Goal: Task Accomplishment & Management: Use online tool/utility

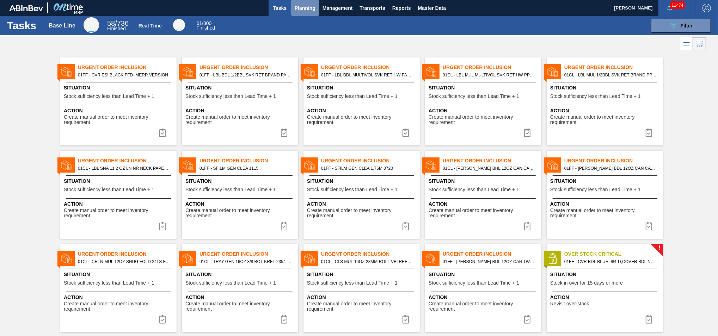
click at [301, 9] on span "Planning" at bounding box center [305, 8] width 21 height 8
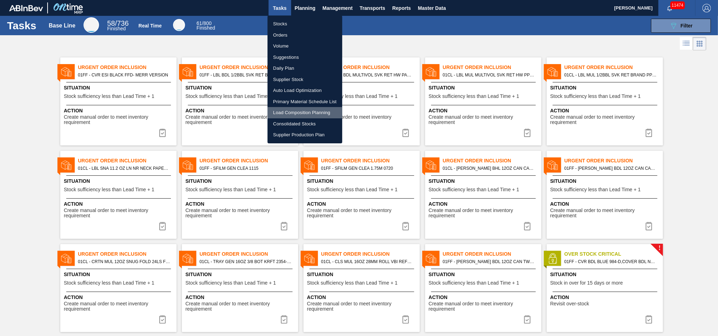
click at [291, 114] on li "Load Composition Planning" at bounding box center [305, 112] width 75 height 11
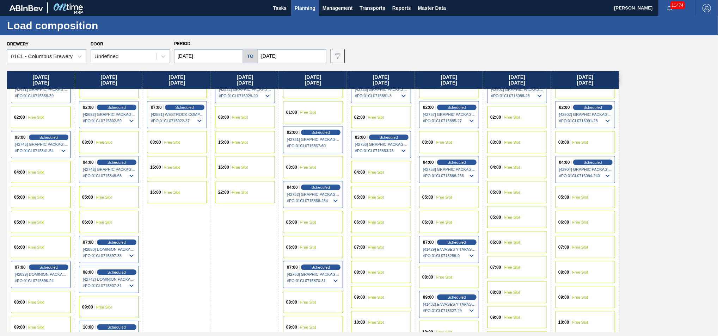
scroll to position [157, 0]
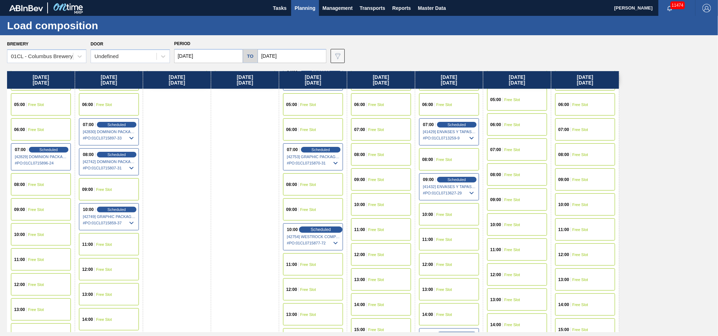
click at [310, 228] on div "Scheduled" at bounding box center [320, 230] width 43 height 6
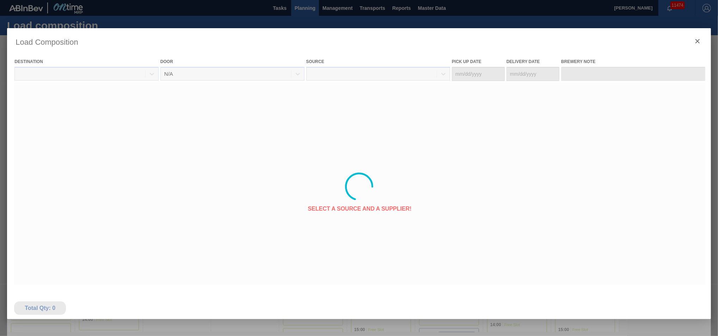
type Date "[DATE]"
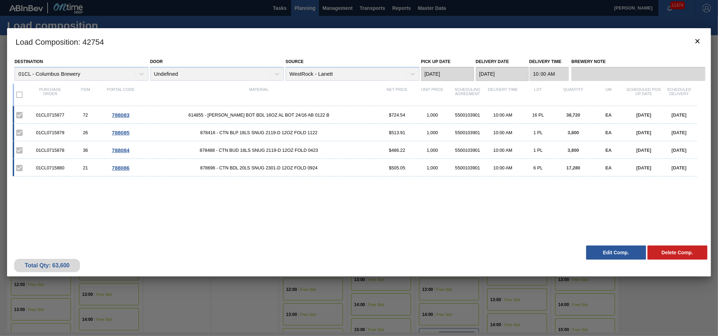
click at [617, 253] on button "Edit Comp." at bounding box center [617, 253] width 60 height 14
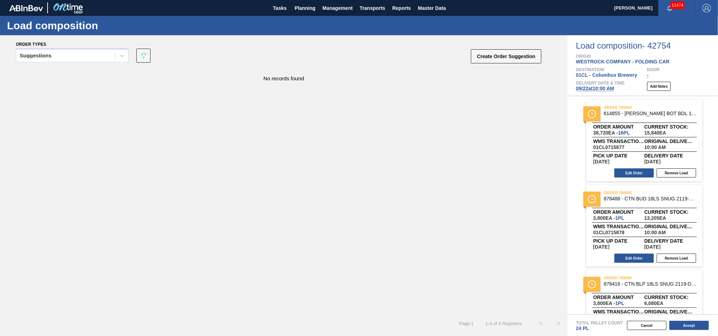
click at [580, 88] on span "[DATE] 10:00 AM" at bounding box center [595, 89] width 38 height 6
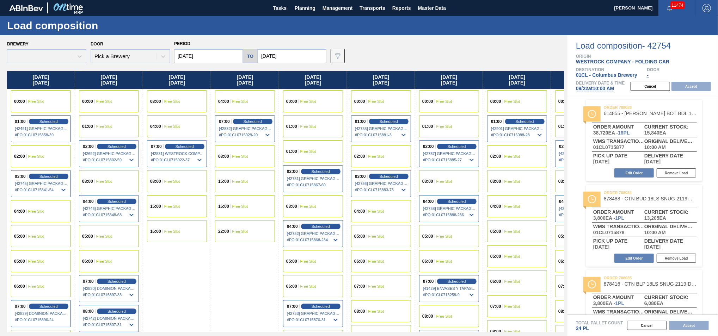
type input "[DATE]"
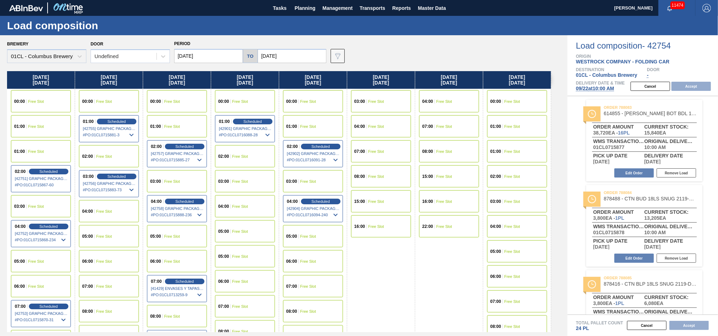
click at [216, 53] on input "[DATE]" at bounding box center [208, 56] width 69 height 14
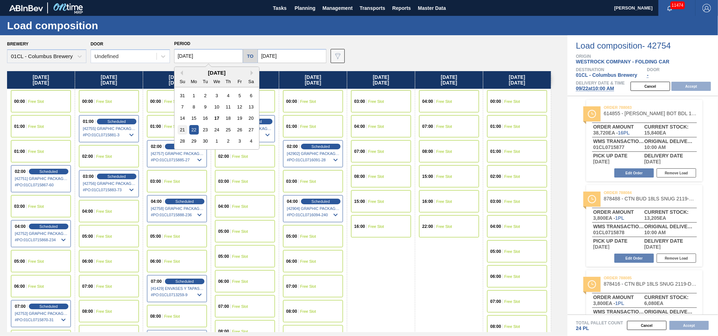
click at [182, 131] on div "21" at bounding box center [183, 130] width 10 height 10
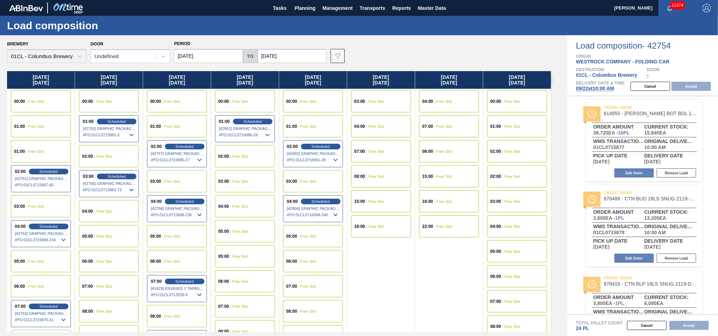
type input "[DATE]"
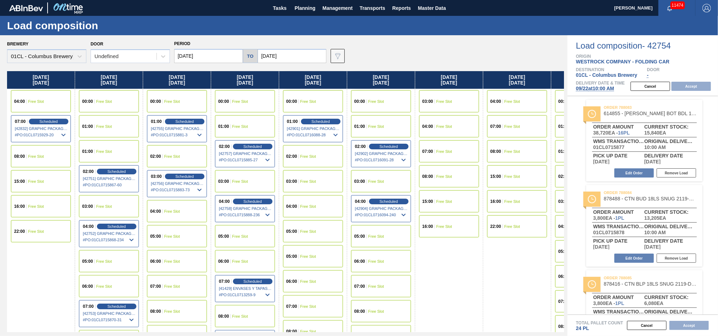
click at [32, 184] on div "15:00 Free Slot" at bounding box center [41, 181] width 60 height 22
click at [698, 86] on button "Accept" at bounding box center [692, 86] width 40 height 9
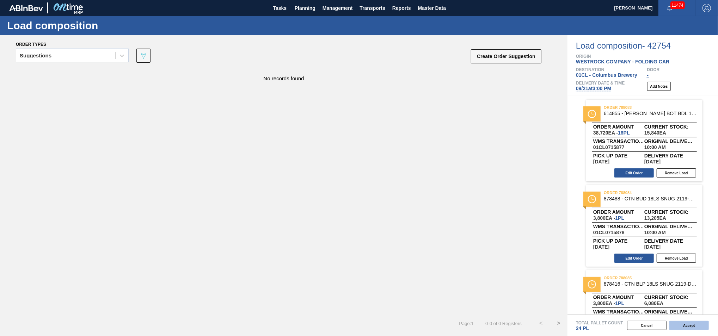
click at [682, 328] on button "Accept" at bounding box center [690, 325] width 40 height 9
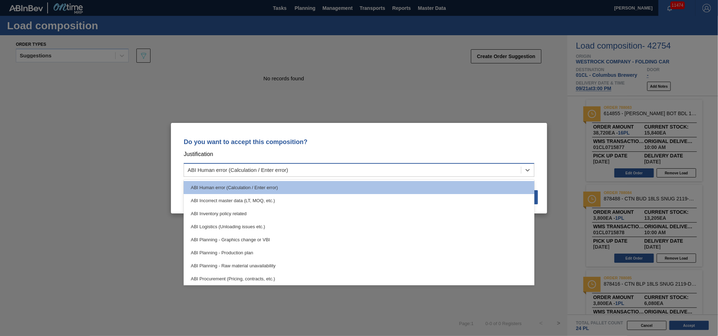
click at [436, 166] on div "ABI Human error (Calculation / Enter error)" at bounding box center [352, 170] width 337 height 10
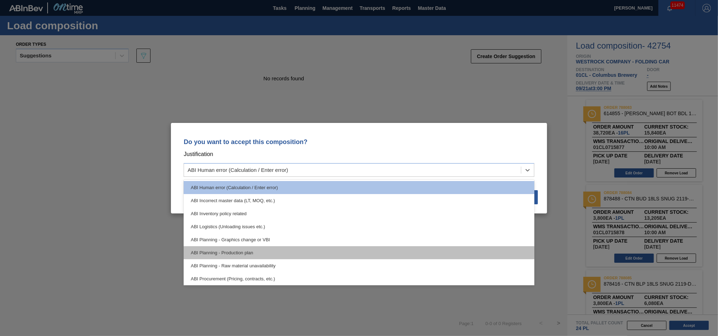
click at [308, 249] on div "ABI Planning - Production plan" at bounding box center [359, 253] width 351 height 13
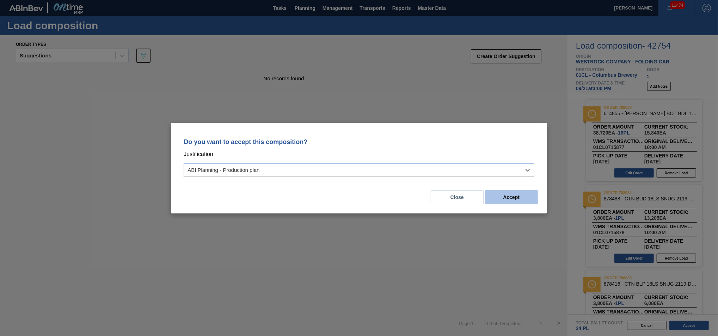
click at [503, 196] on button "Accept" at bounding box center [511, 197] width 53 height 14
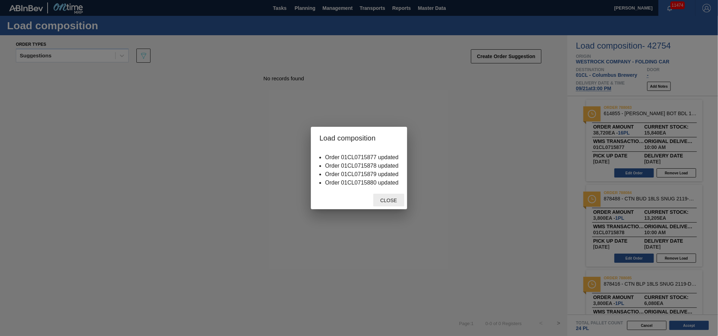
click at [396, 202] on span "Close" at bounding box center [389, 201] width 28 height 6
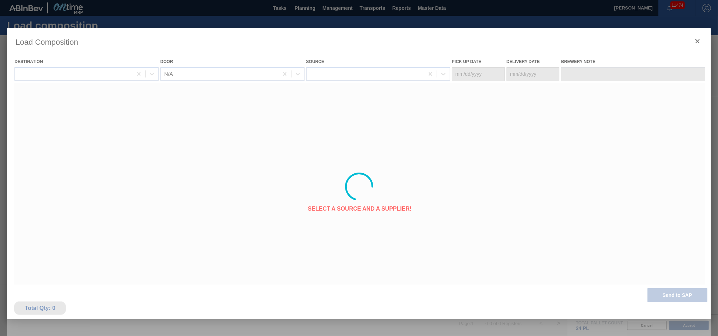
type Date "[DATE]"
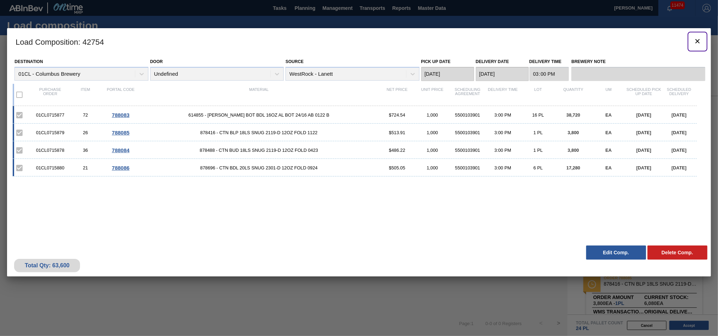
click at [696, 42] on icon "botão de ícone" at bounding box center [698, 41] width 8 height 8
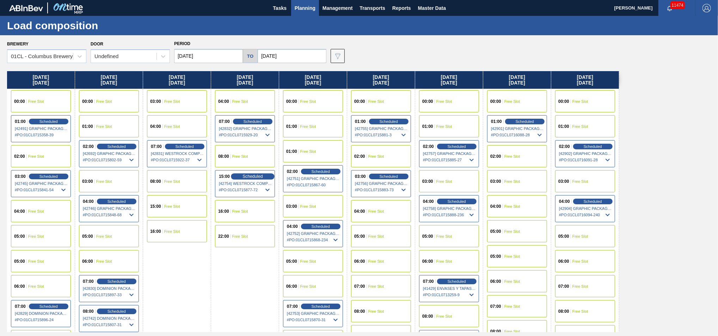
click at [254, 174] on div "Scheduled" at bounding box center [252, 177] width 43 height 6
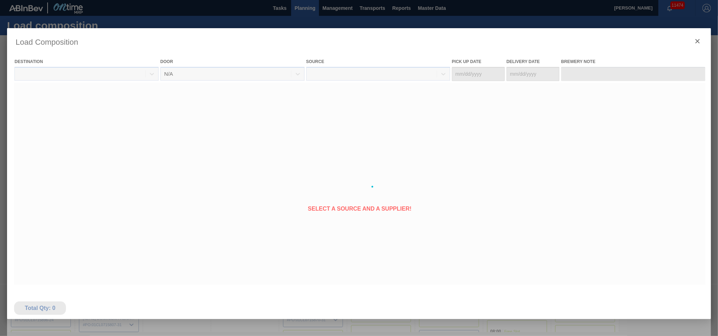
type Date "[DATE]"
